Goal: Task Accomplishment & Management: Complete application form

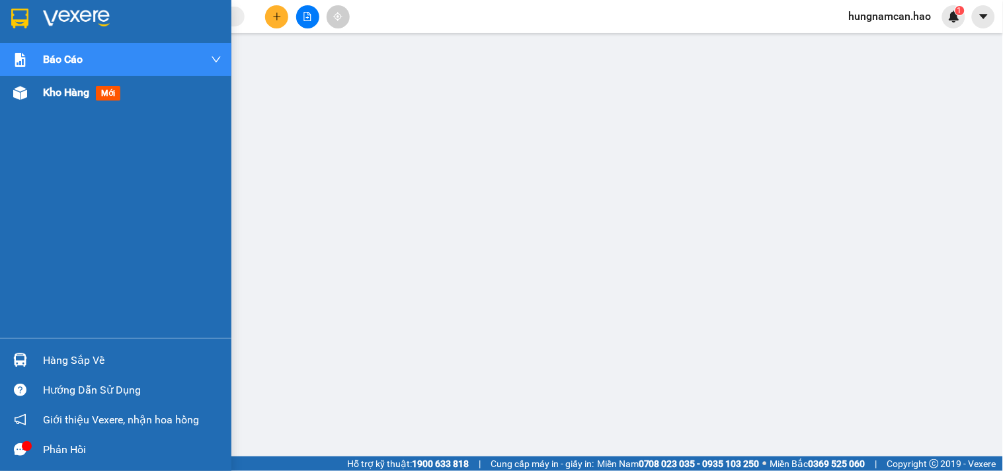
click at [30, 95] on div at bounding box center [20, 92] width 23 height 23
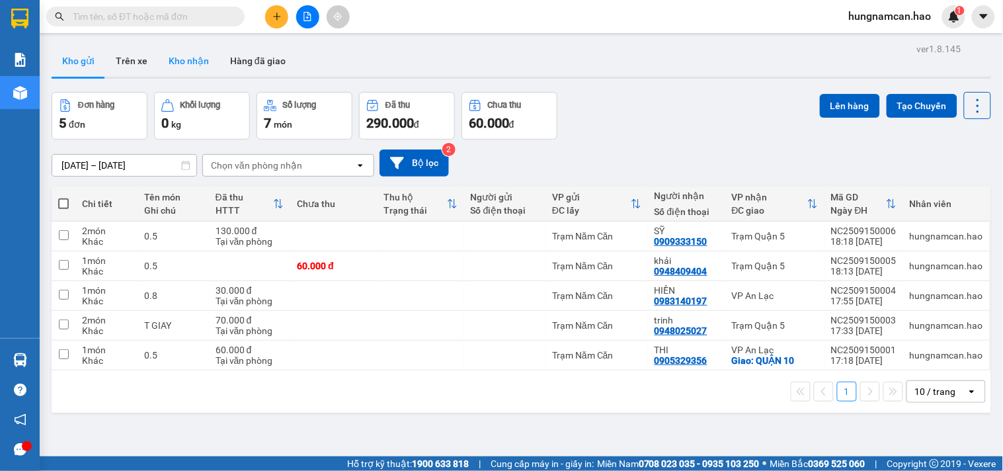
click at [177, 68] on button "Kho nhận" at bounding box center [189, 61] width 62 height 32
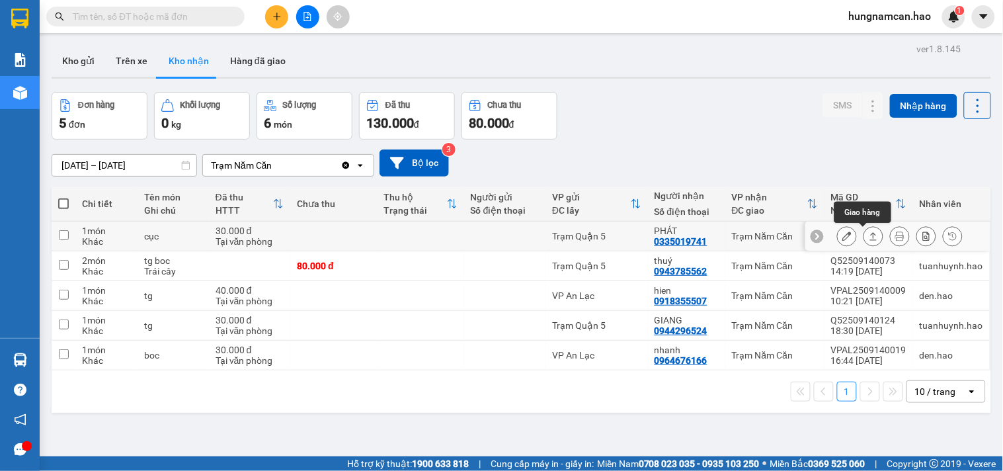
click at [869, 234] on icon at bounding box center [873, 235] width 9 height 9
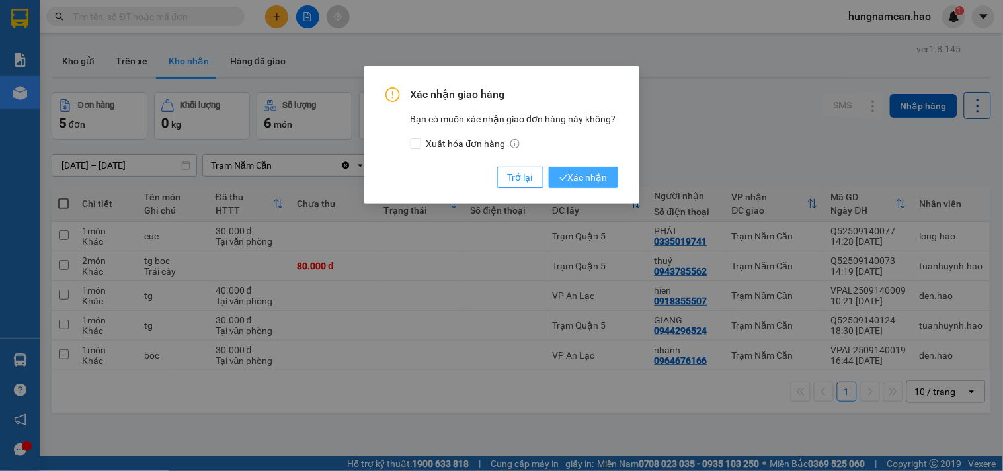
click at [584, 173] on span "Xác nhận" at bounding box center [584, 177] width 48 height 15
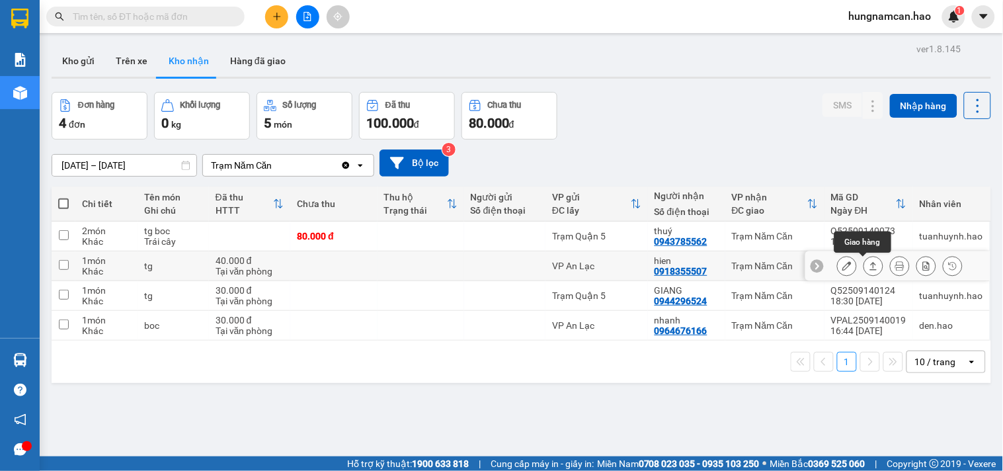
click at [864, 259] on button at bounding box center [873, 266] width 19 height 23
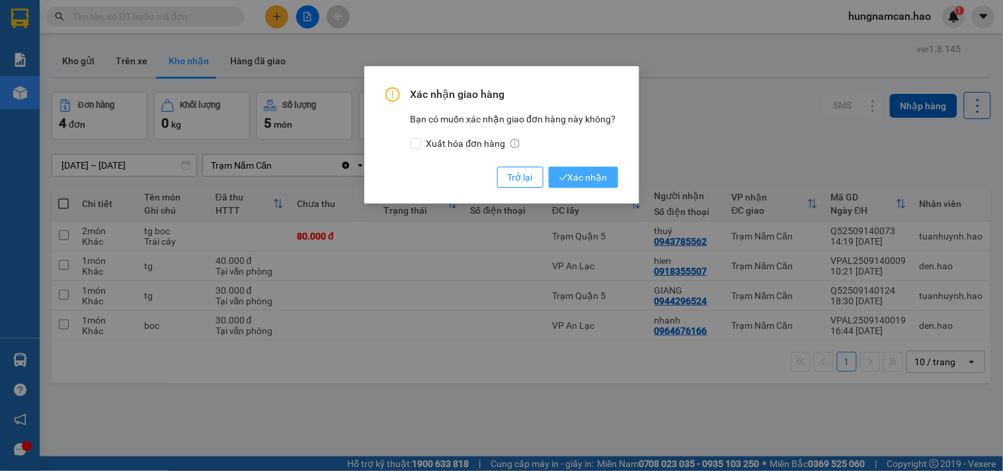
click at [587, 176] on span "Xác nhận" at bounding box center [584, 177] width 48 height 15
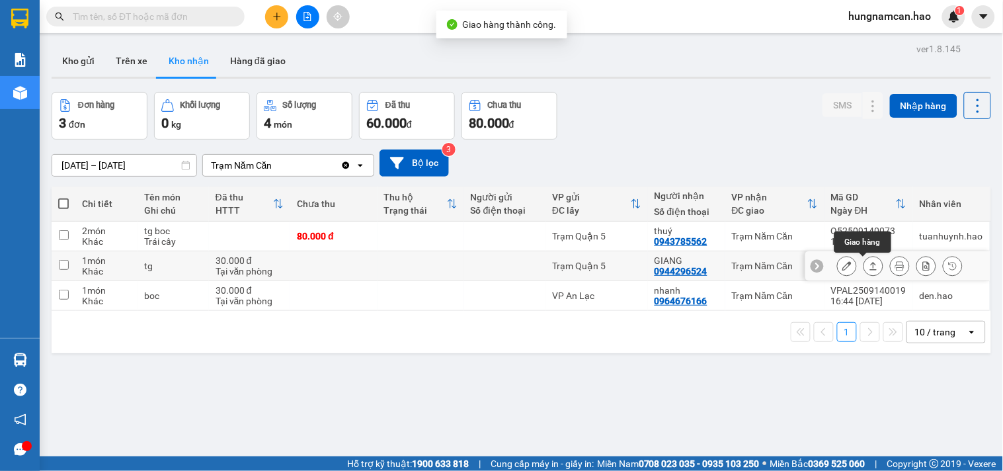
click at [869, 265] on icon at bounding box center [873, 265] width 9 height 9
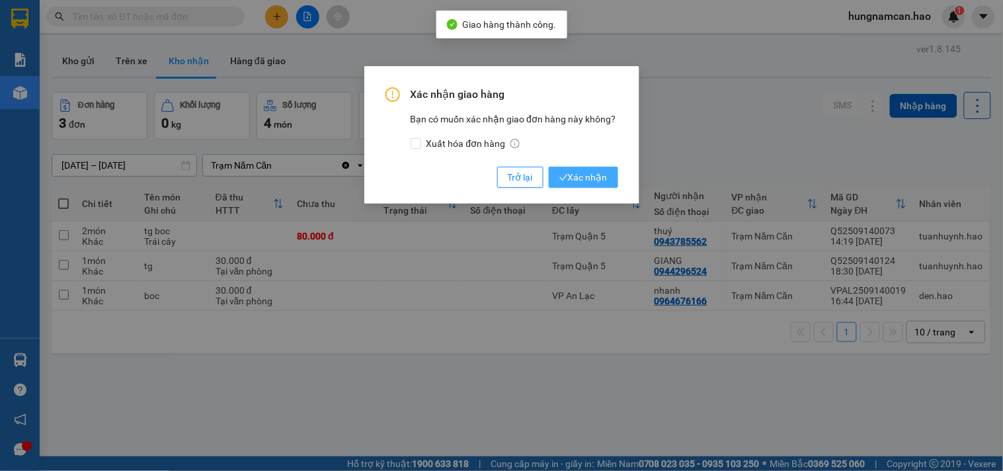
click at [595, 180] on span "Xác nhận" at bounding box center [584, 177] width 48 height 15
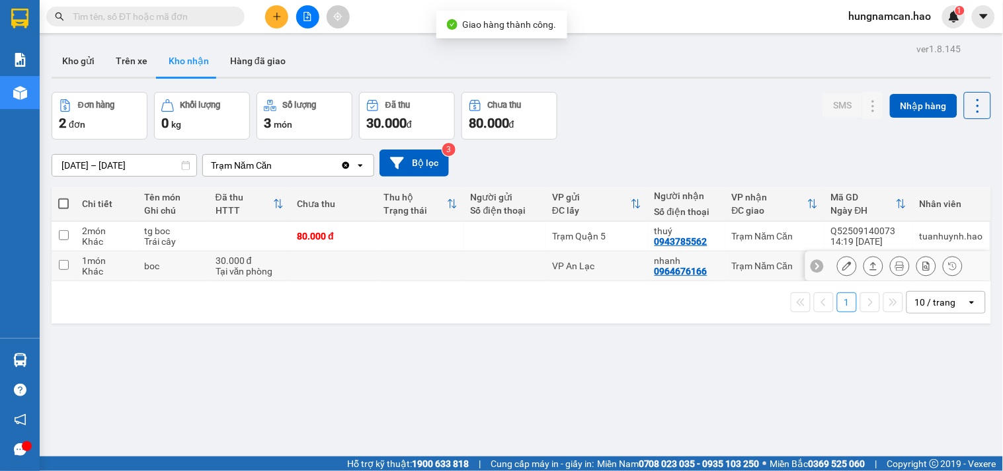
click at [864, 263] on button at bounding box center [873, 266] width 19 height 23
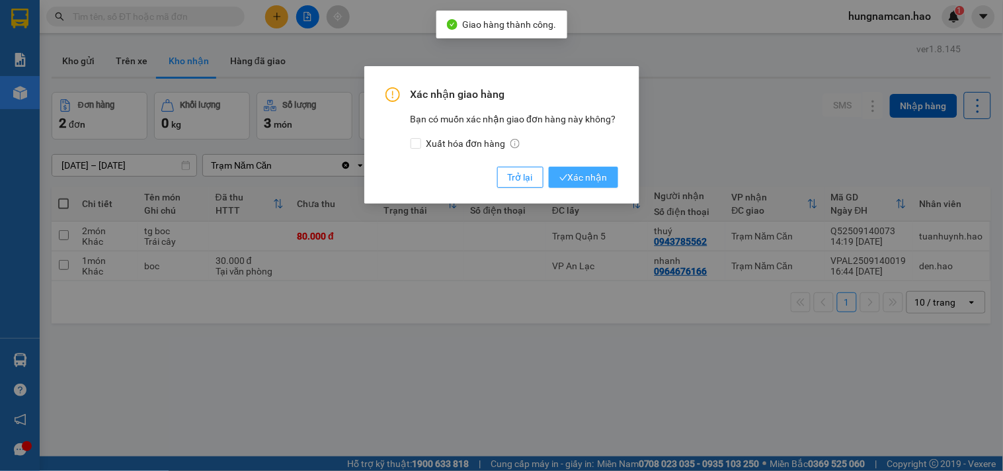
click at [589, 183] on span "Xác nhận" at bounding box center [584, 177] width 48 height 15
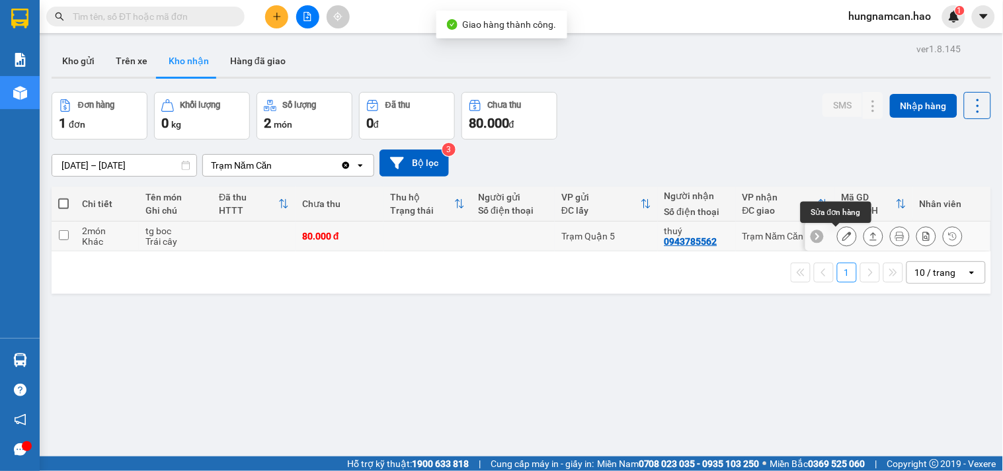
click at [841, 231] on button at bounding box center [847, 236] width 19 height 23
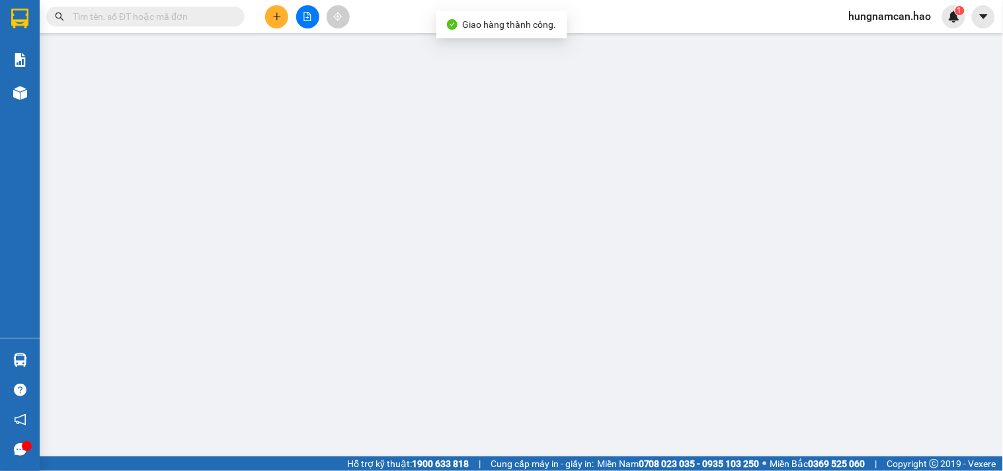
type input "0943785562"
type input "thuý"
type input "80.000"
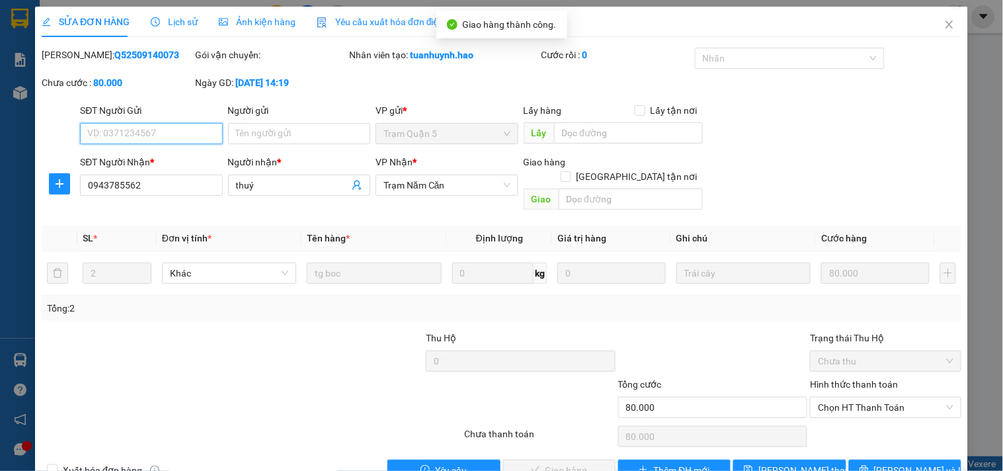
drag, startPoint x: 854, startPoint y: 392, endPoint x: 847, endPoint y: 407, distance: 16.6
click at [850, 400] on span "Chọn HT Thanh Toán" at bounding box center [885, 407] width 135 height 20
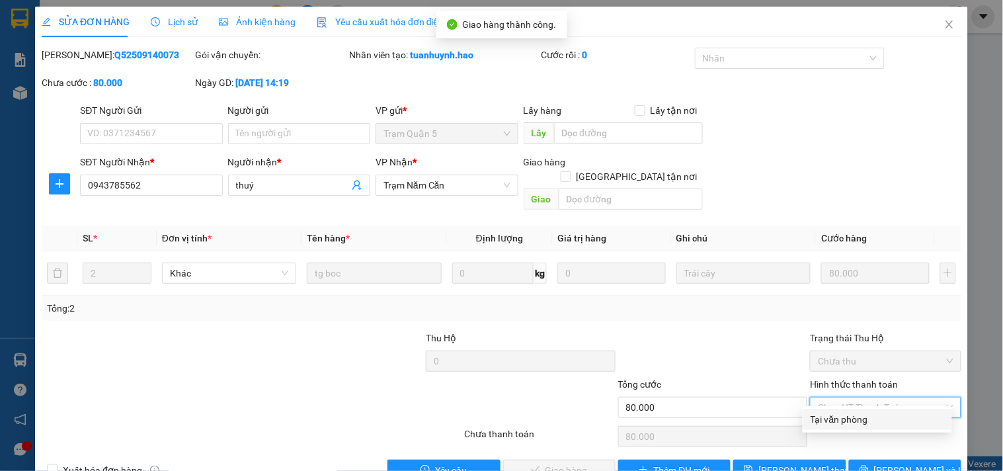
drag, startPoint x: 847, startPoint y: 407, endPoint x: 770, endPoint y: 424, distance: 79.3
click at [835, 417] on div "Tại văn phòng" at bounding box center [878, 419] width 134 height 15
type input "0"
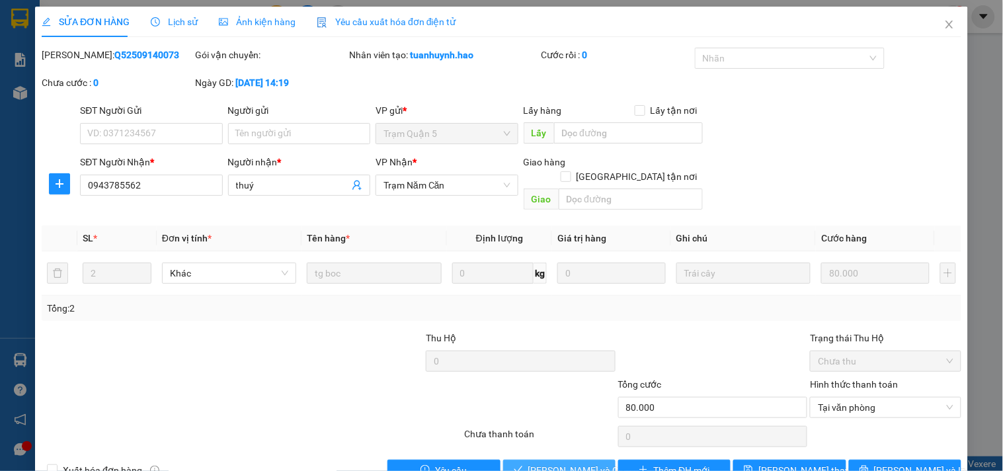
click at [583, 463] on span "[PERSON_NAME] và Giao hàng" at bounding box center [591, 470] width 127 height 15
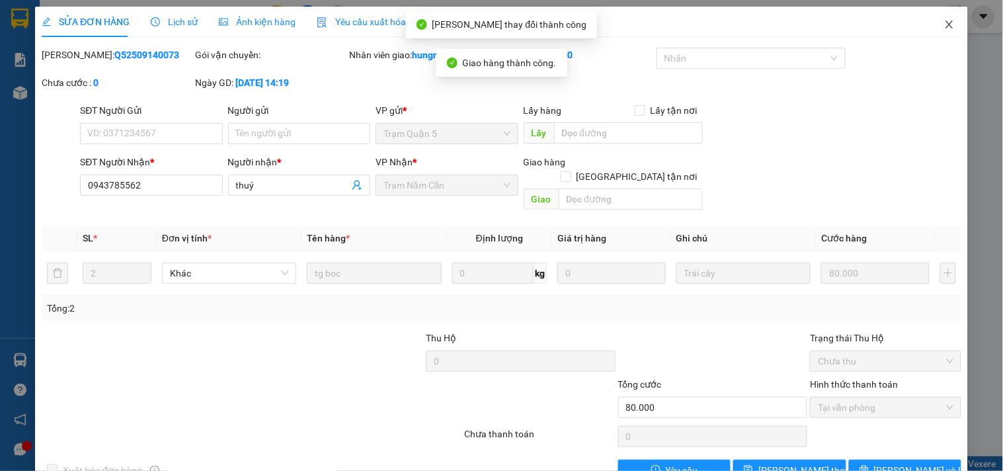
drag, startPoint x: 943, startPoint y: 22, endPoint x: 524, endPoint y: 58, distance: 420.8
click at [944, 24] on icon "close" at bounding box center [949, 24] width 11 height 11
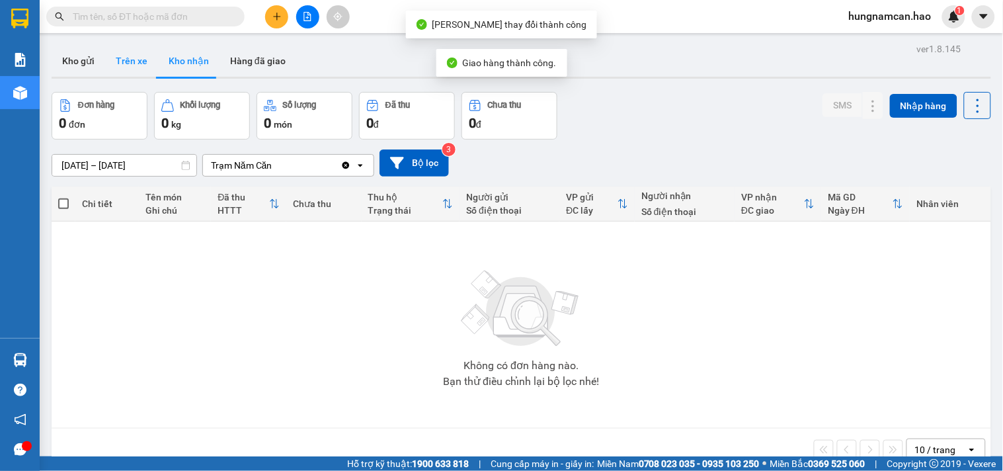
click at [147, 69] on button "Trên xe" at bounding box center [131, 61] width 53 height 32
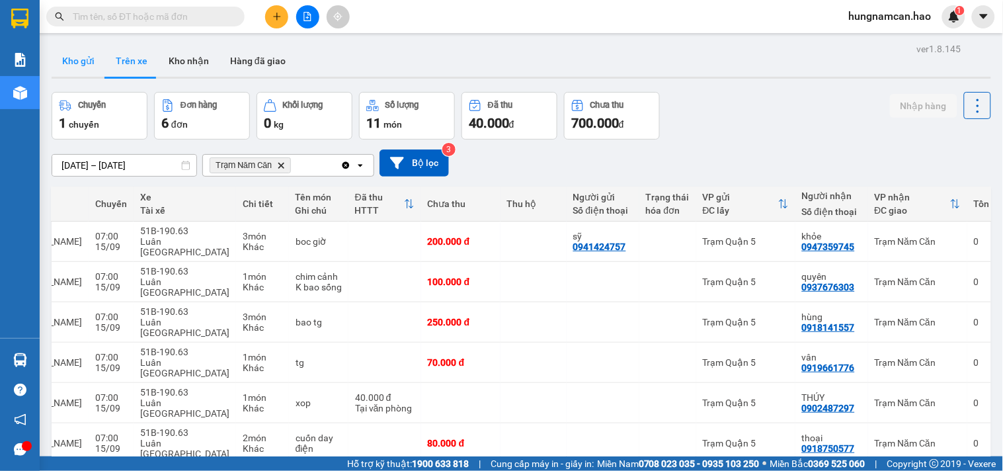
click at [95, 66] on button "Kho gửi" at bounding box center [79, 61] width 54 height 32
